Goal: Task Accomplishment & Management: Manage account settings

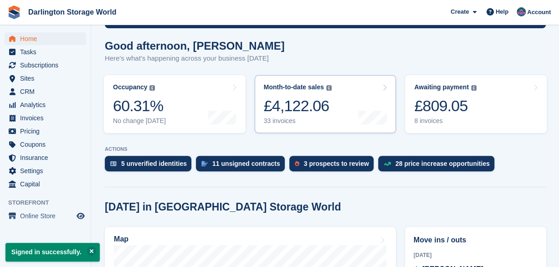
scroll to position [182, 0]
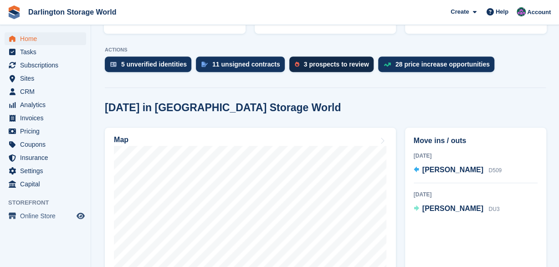
click at [341, 65] on div "3 prospects to review" at bounding box center [336, 64] width 65 height 7
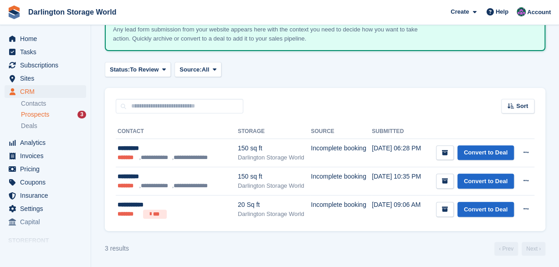
scroll to position [67, 0]
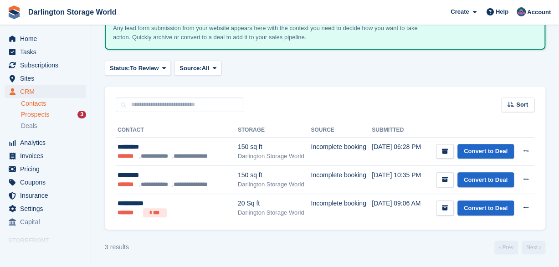
click at [31, 103] on link "Contacts" at bounding box center [53, 103] width 65 height 9
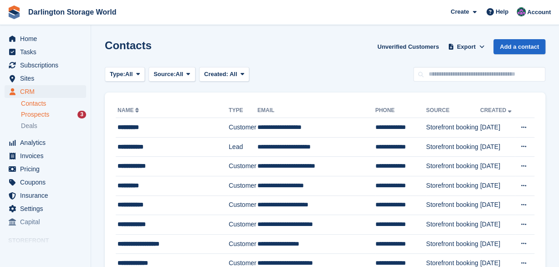
drag, startPoint x: 29, startPoint y: 114, endPoint x: 34, endPoint y: 113, distance: 5.2
click at [30, 114] on span "Prospects" at bounding box center [35, 114] width 28 height 9
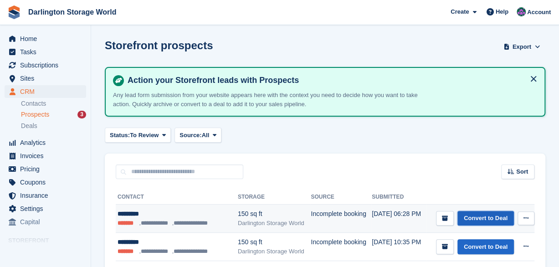
click at [490, 217] on link "Convert to Deal" at bounding box center [486, 218] width 57 height 15
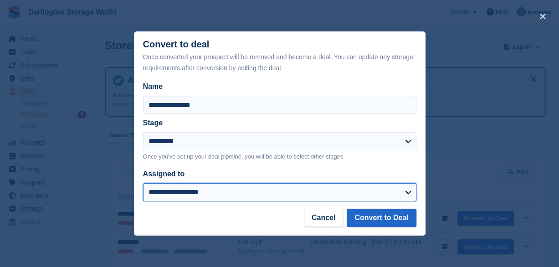
click at [408, 192] on select "**********" at bounding box center [280, 192] width 274 height 18
select select "****"
click at [143, 184] on select "**********" at bounding box center [280, 192] width 274 height 18
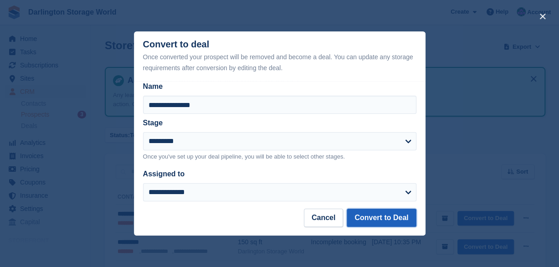
click at [378, 218] on button "Convert to Deal" at bounding box center [381, 218] width 69 height 18
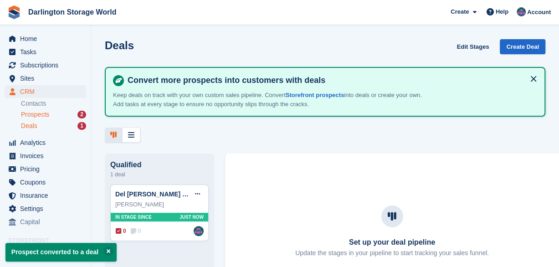
click at [38, 114] on span "Prospects" at bounding box center [35, 114] width 28 height 9
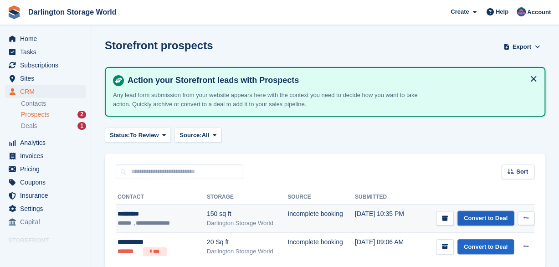
click at [501, 219] on link "Convert to Deal" at bounding box center [486, 218] width 57 height 15
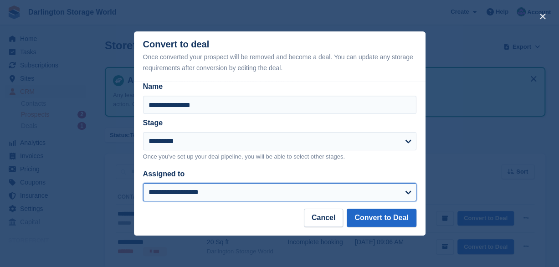
click at [407, 192] on select "**********" at bounding box center [280, 192] width 274 height 18
select select "****"
click at [143, 184] on select "**********" at bounding box center [280, 192] width 274 height 18
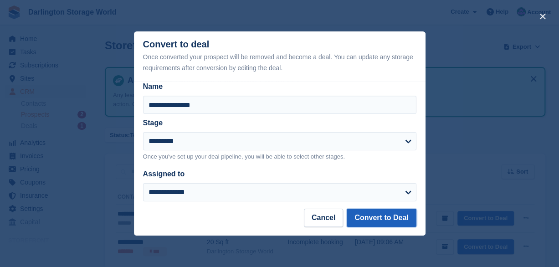
click at [383, 220] on button "Convert to Deal" at bounding box center [381, 218] width 69 height 18
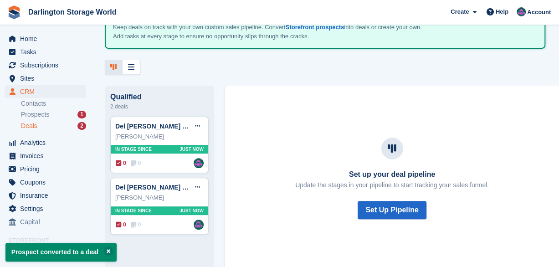
scroll to position [72, 0]
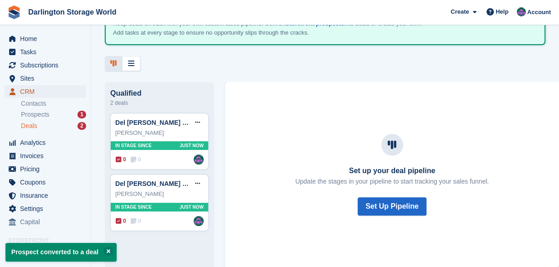
click at [26, 91] on span "CRM" at bounding box center [47, 91] width 55 height 13
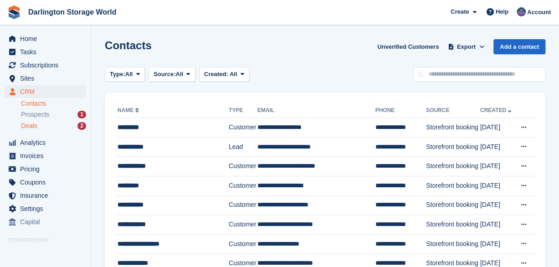
click at [33, 124] on span "Deals" at bounding box center [29, 126] width 16 height 9
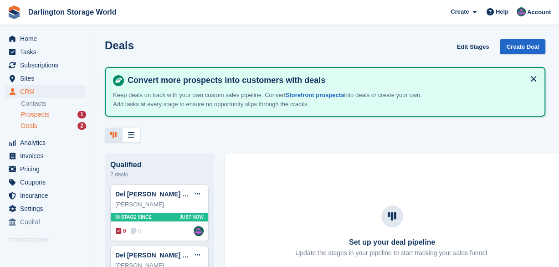
click at [29, 113] on span "Prospects" at bounding box center [35, 114] width 28 height 9
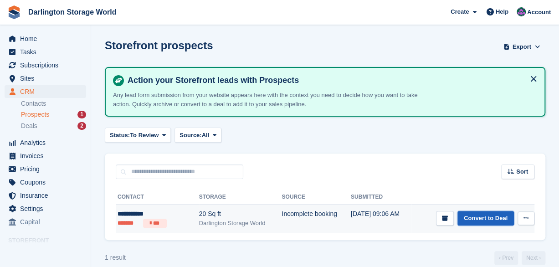
click at [486, 213] on link "Convert to Deal" at bounding box center [486, 218] width 57 height 15
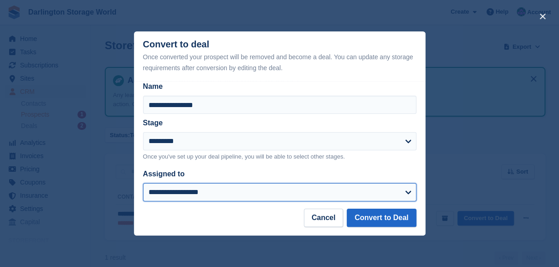
drag, startPoint x: 406, startPoint y: 193, endPoint x: 393, endPoint y: 193, distance: 12.3
click at [406, 193] on select "**********" at bounding box center [280, 192] width 274 height 18
select select "****"
click at [143, 184] on select "**********" at bounding box center [280, 192] width 274 height 18
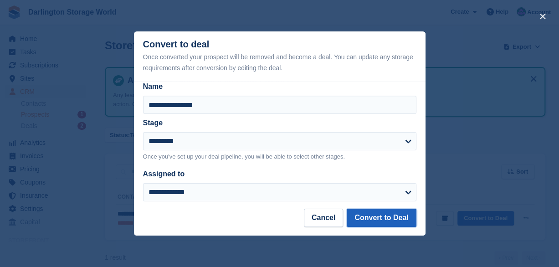
click at [390, 220] on button "Convert to Deal" at bounding box center [381, 218] width 69 height 18
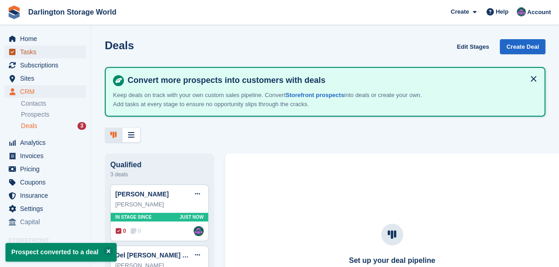
click at [28, 54] on span "Tasks" at bounding box center [47, 52] width 55 height 13
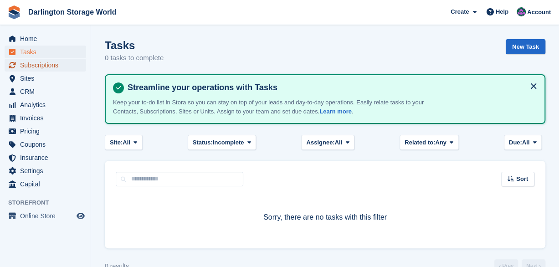
click at [32, 66] on span "Subscriptions" at bounding box center [47, 65] width 55 height 13
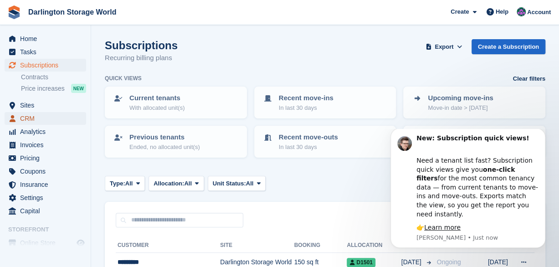
click at [23, 116] on span "CRM" at bounding box center [47, 118] width 55 height 13
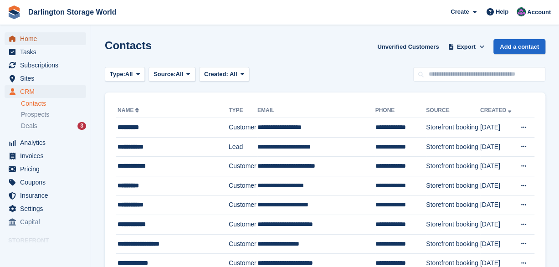
click at [35, 40] on span "Home" at bounding box center [47, 38] width 55 height 13
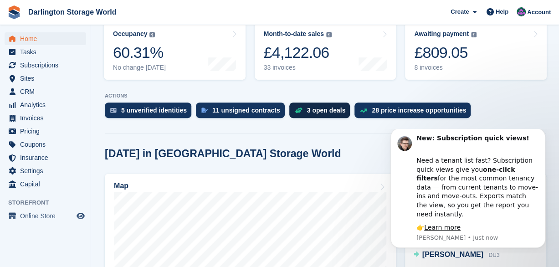
click at [305, 114] on div "3 open deals" at bounding box center [319, 110] width 61 height 15
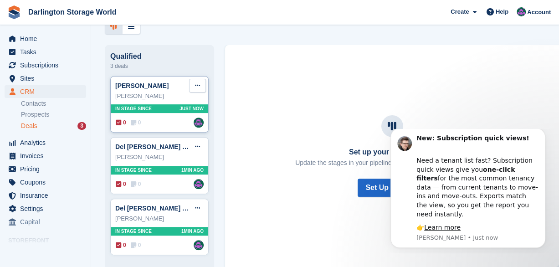
click at [196, 88] on icon at bounding box center [197, 86] width 5 height 6
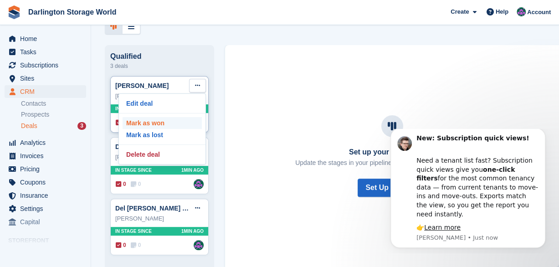
click at [143, 123] on p "Mark as won" at bounding box center [162, 123] width 79 height 12
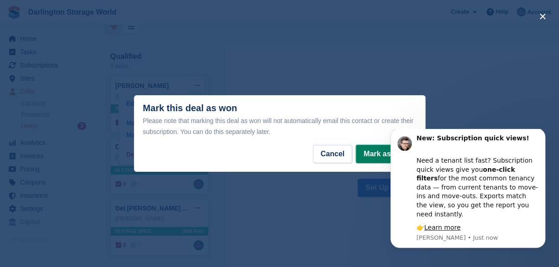
click at [374, 156] on button "Mark as Won" at bounding box center [386, 154] width 60 height 18
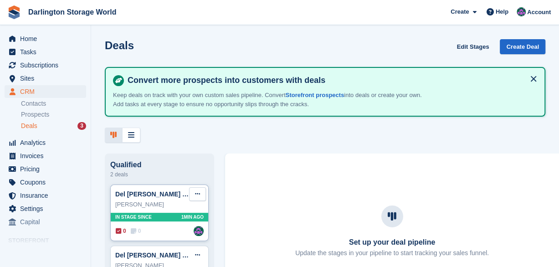
click at [199, 195] on icon at bounding box center [197, 194] width 5 height 6
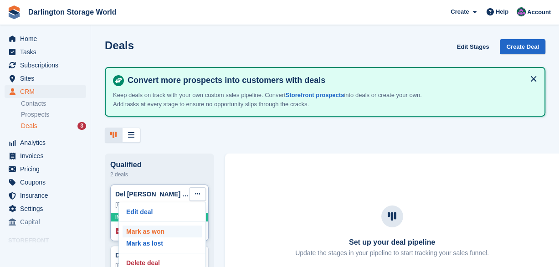
click at [151, 235] on p "Mark as won" at bounding box center [162, 232] width 79 height 12
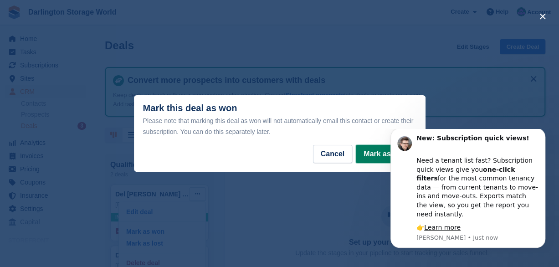
click at [365, 152] on button "Mark as Won" at bounding box center [386, 154] width 60 height 18
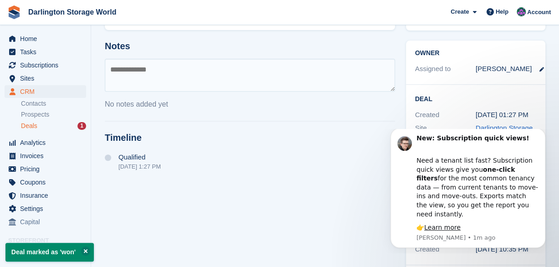
click at [31, 127] on span "Deals" at bounding box center [29, 126] width 16 height 9
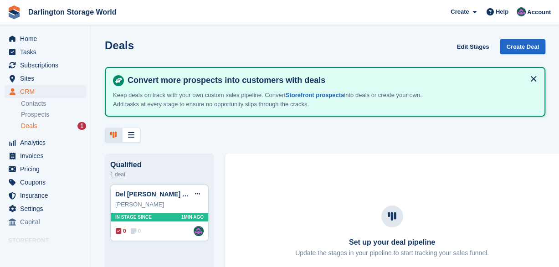
scroll to position [72, 0]
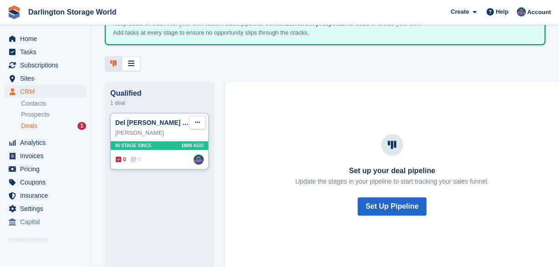
click at [199, 125] on icon at bounding box center [197, 122] width 5 height 6
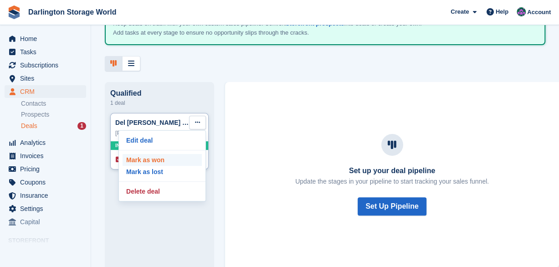
click at [151, 161] on p "Mark as won" at bounding box center [162, 160] width 79 height 12
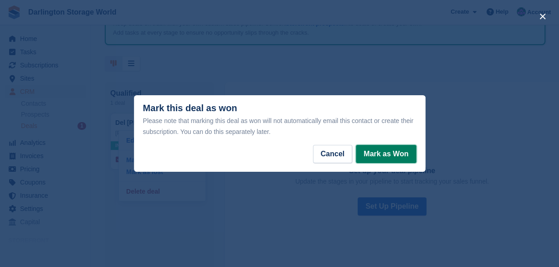
click at [381, 152] on button "Mark as Won" at bounding box center [386, 154] width 60 height 18
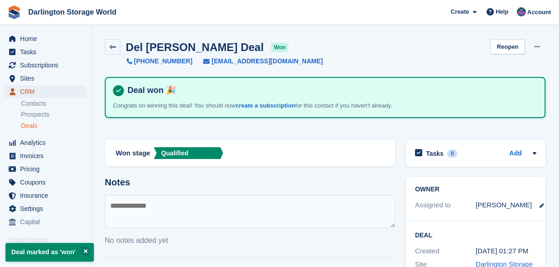
click at [29, 90] on span "CRM" at bounding box center [47, 91] width 55 height 13
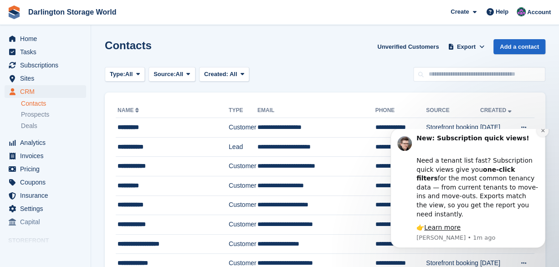
click at [545, 133] on icon "Dismiss notification" at bounding box center [543, 130] width 5 height 5
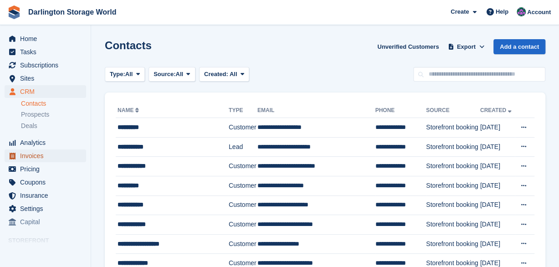
click at [30, 157] on span "Invoices" at bounding box center [47, 156] width 55 height 13
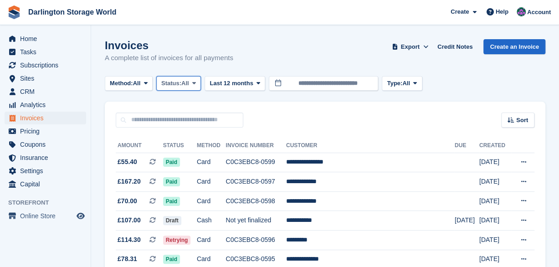
click at [196, 81] on icon at bounding box center [194, 83] width 4 height 6
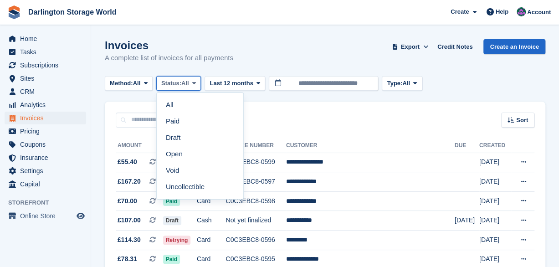
click at [196, 81] on icon at bounding box center [194, 83] width 4 height 6
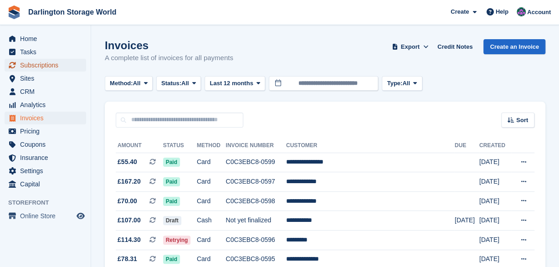
click at [31, 63] on span "Subscriptions" at bounding box center [47, 65] width 55 height 13
